Goal: Find specific page/section: Find specific page/section

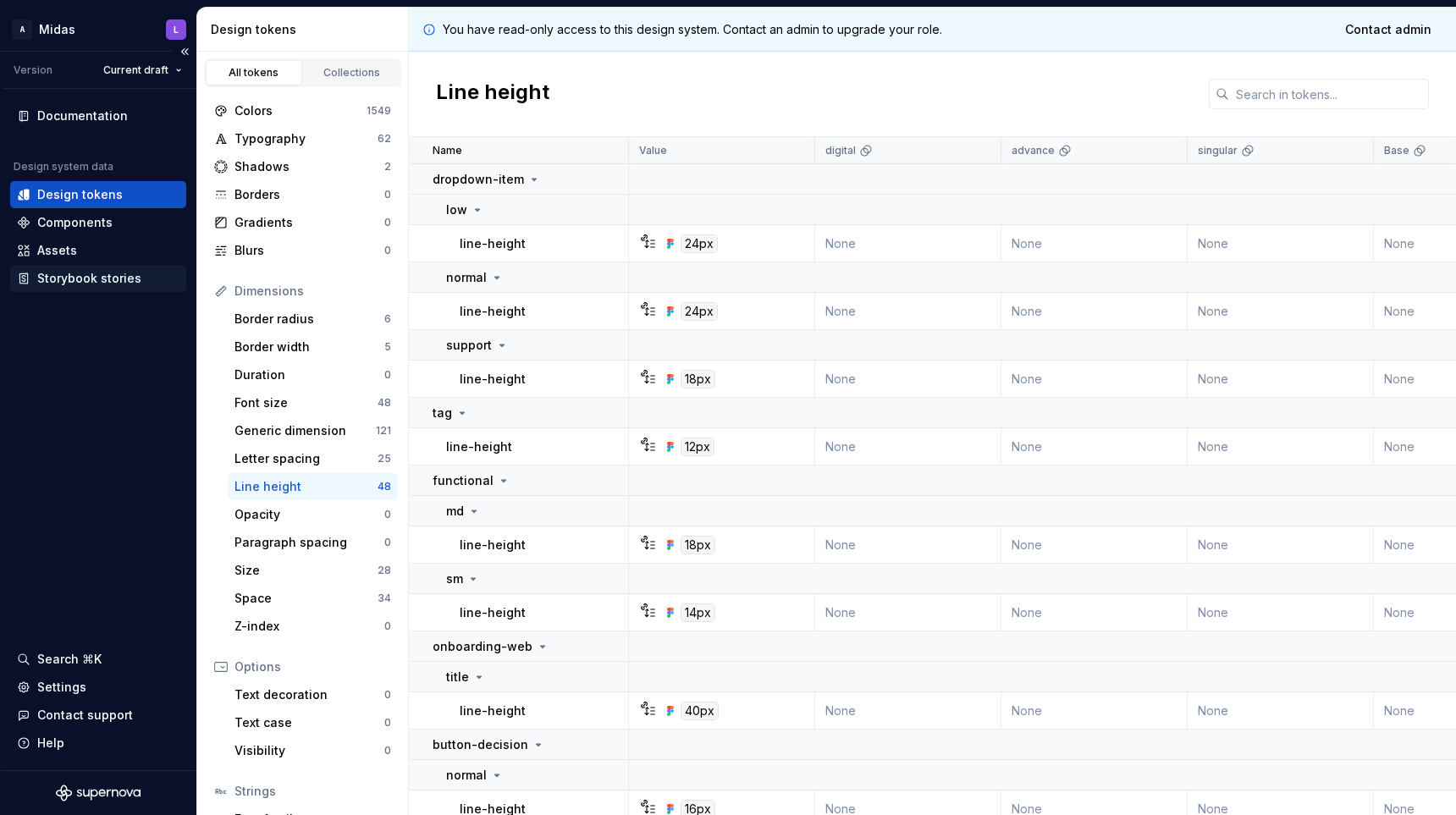
click at [94, 280] on div "Storybook stories" at bounding box center [90, 278] width 104 height 17
